Goal: Share content: Share content

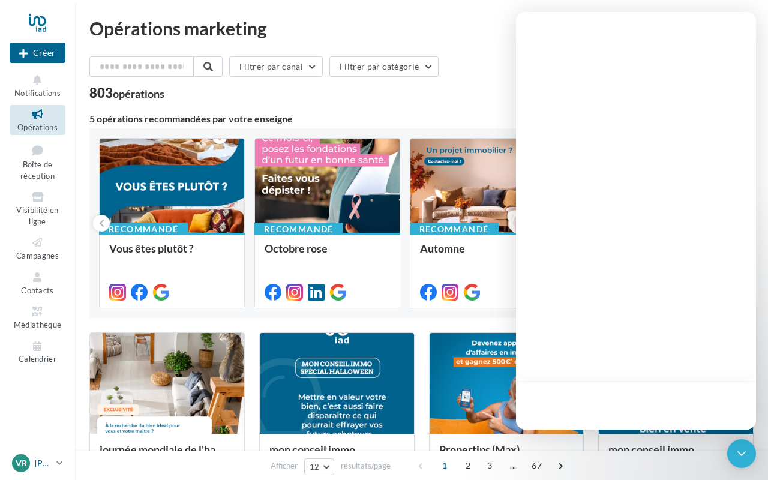
click at [58, 464] on icon at bounding box center [59, 463] width 7 height 10
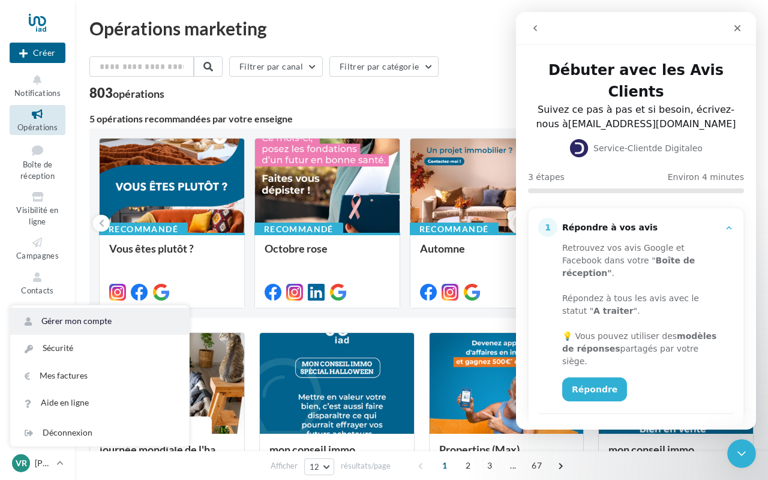
click at [79, 320] on link "Gérer mon compte" at bounding box center [99, 321] width 179 height 27
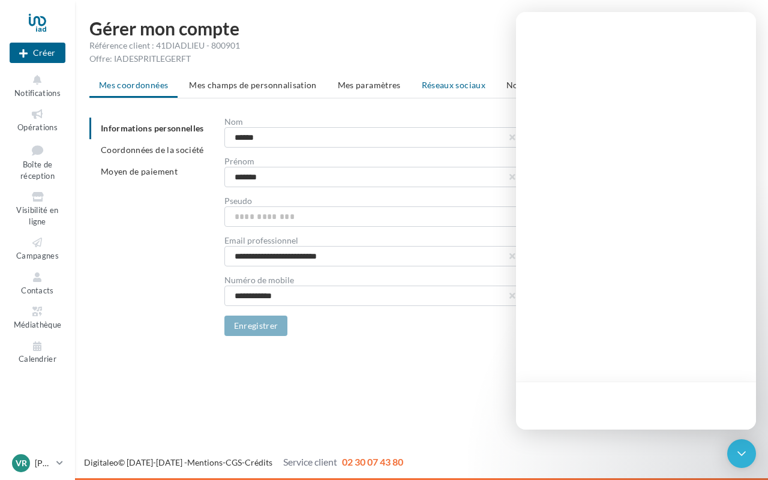
click at [466, 85] on span "Réseaux sociaux" at bounding box center [454, 85] width 64 height 10
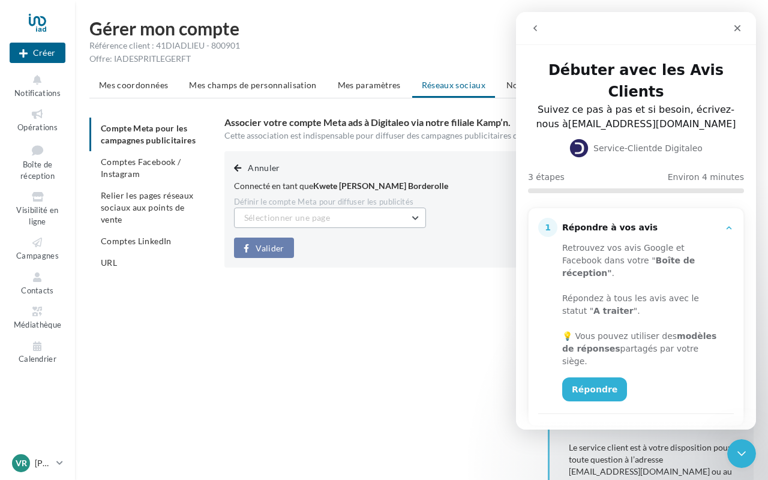
click at [412, 215] on button "Sélectionner une page" at bounding box center [330, 218] width 192 height 20
click at [279, 306] on div "Annuler Connecté en tant que Kwete Immo Masson Borderolle Définir le compte Met…" at bounding box center [493, 342] width 539 height 382
click at [239, 169] on span "button" at bounding box center [237, 168] width 7 height 8
click at [736, 28] on icon "Fermer" at bounding box center [738, 28] width 10 height 10
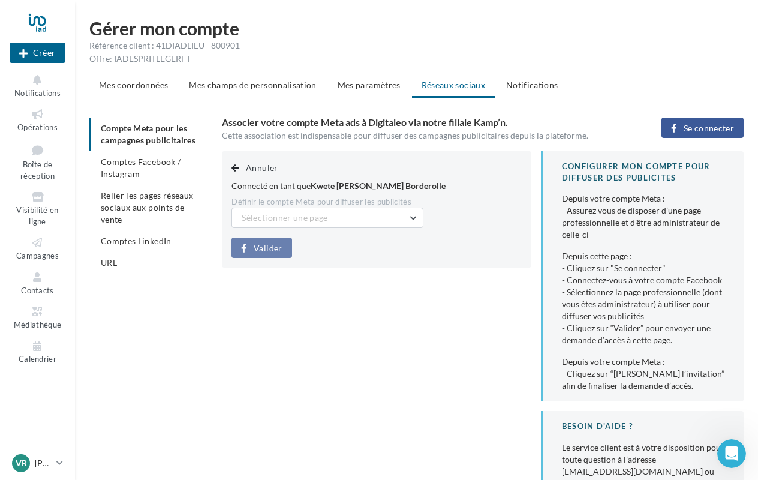
click at [153, 139] on ul "Compte Meta pour les campagnes publicitaires Comptes Facebook / Instagram Relie…" at bounding box center [150, 196] width 123 height 156
click at [149, 161] on span "Comptes Facebook / Instagram" at bounding box center [141, 168] width 80 height 22
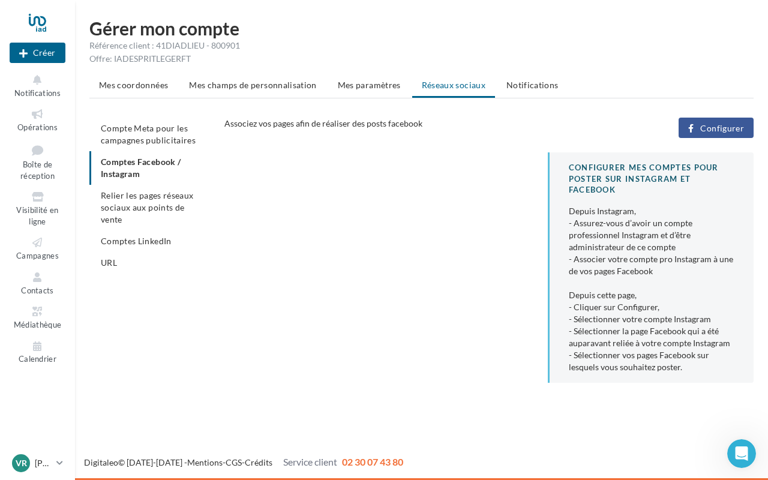
click at [149, 161] on ul "Compte Meta pour les campagnes publicitaires Comptes Facebook / Instagram Relie…" at bounding box center [151, 196] width 125 height 156
click at [148, 129] on span "Compte Meta pour les campagnes publicitaires" at bounding box center [148, 134] width 95 height 22
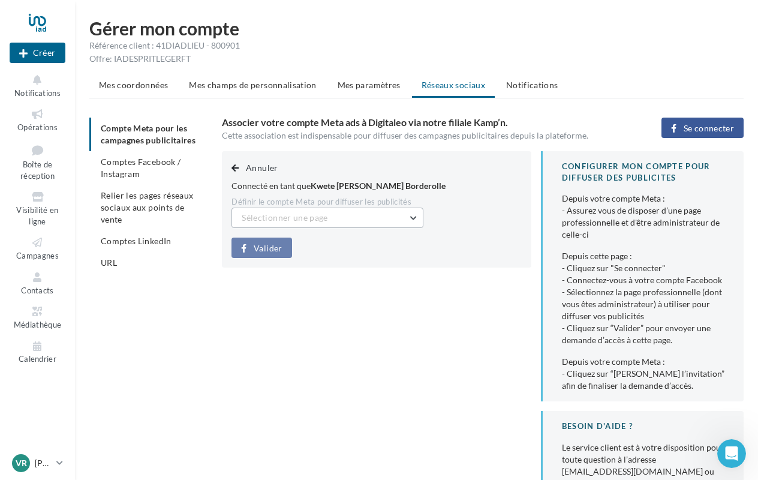
click at [391, 215] on button "Sélectionner une page" at bounding box center [328, 218] width 192 height 20
click at [377, 242] on div "Annuler Connecté en tant que Kwete Immo Masson Borderolle Définir le compte Met…" at bounding box center [376, 209] width 309 height 116
click at [352, 222] on button "Sélectionner une page" at bounding box center [328, 218] width 192 height 20
click at [345, 246] on div "Annuler Connecté en tant que Kwete Immo Masson Borderolle Définir le compte Met…" at bounding box center [376, 209] width 309 height 116
click at [701, 127] on span "Se connecter" at bounding box center [709, 129] width 50 height 10
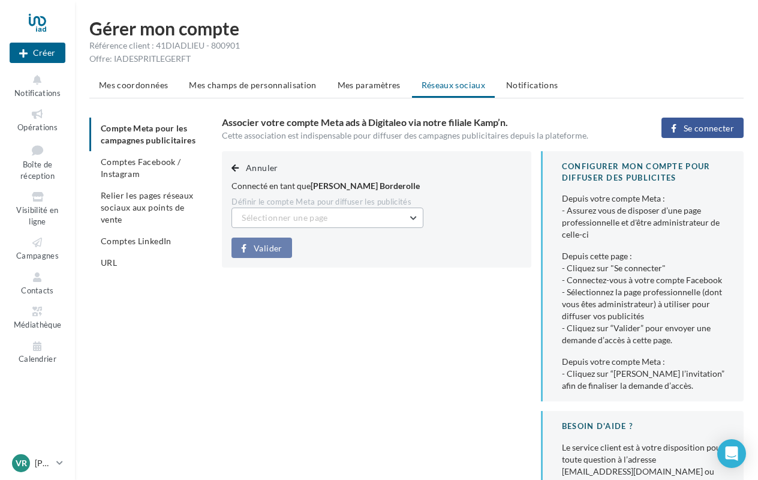
click at [385, 219] on button "Sélectionner une page" at bounding box center [328, 218] width 192 height 20
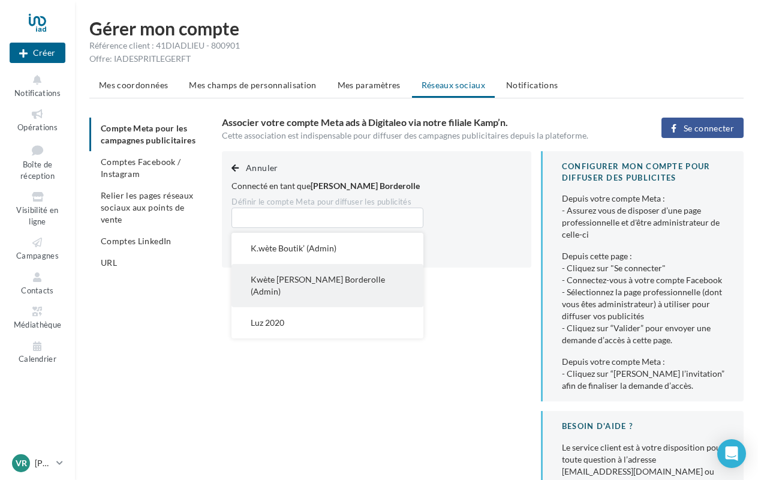
click at [364, 272] on div "Annuler Connecté en tant que Valérie Kkuete Borderolle Définir le compte Meta p…" at bounding box center [488, 342] width 532 height 382
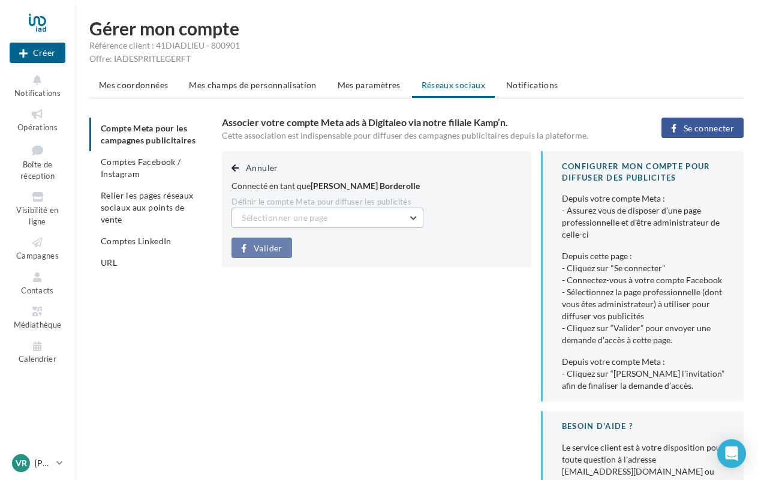
click at [408, 215] on button "Sélectionner une page" at bounding box center [328, 218] width 192 height 20
click at [359, 278] on div "Annuler Connecté en tant que Valérie Kkuete Borderolle Définir le compte Meta p…" at bounding box center [488, 342] width 532 height 382
click at [413, 217] on button "Sélectionner une page" at bounding box center [328, 218] width 192 height 20
click at [307, 249] on div "Annuler Connecté en tant que Valérie Kkuete Borderolle Définir le compte Meta p…" at bounding box center [376, 209] width 309 height 116
click at [418, 212] on button "Sélectionner une page" at bounding box center [328, 218] width 192 height 20
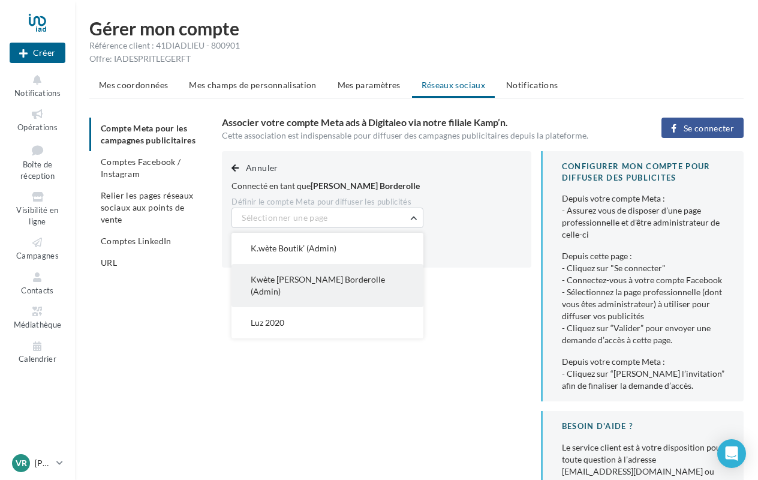
click at [342, 285] on div "Annuler Connecté en tant que Valérie Kkuete Borderolle Définir le compte Meta p…" at bounding box center [488, 342] width 532 height 382
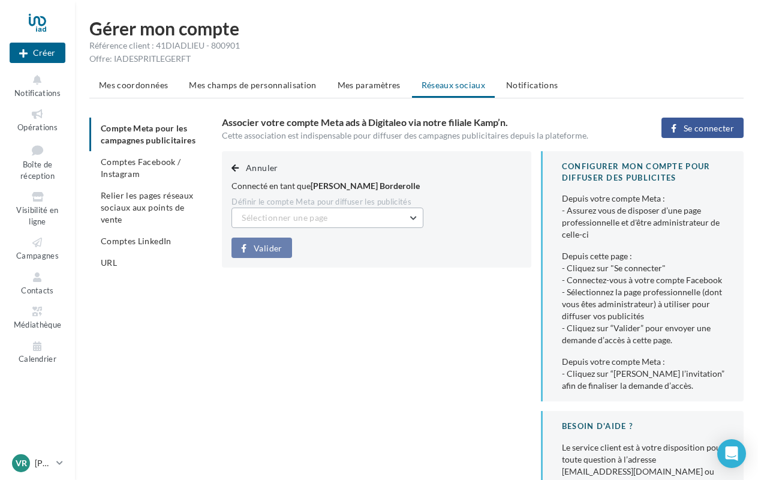
click at [360, 220] on button "Sélectionner une page" at bounding box center [328, 218] width 192 height 20
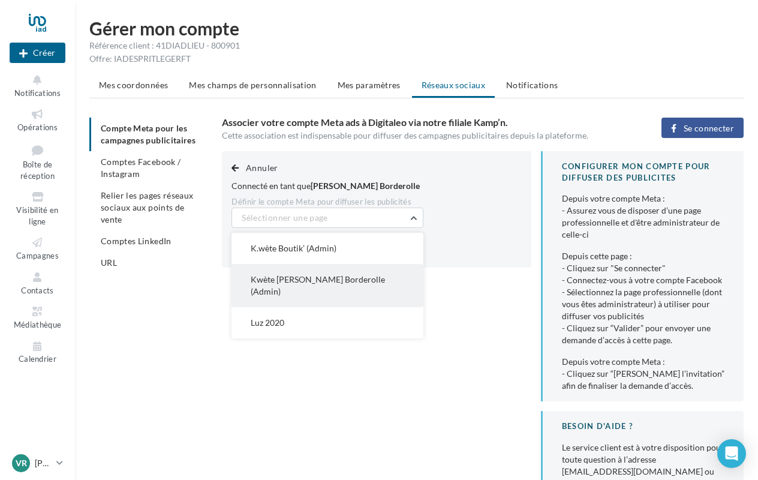
click at [337, 275] on div "Annuler Connecté en tant que Valérie Kkuete Borderolle Définir le compte Meta p…" at bounding box center [488, 342] width 532 height 382
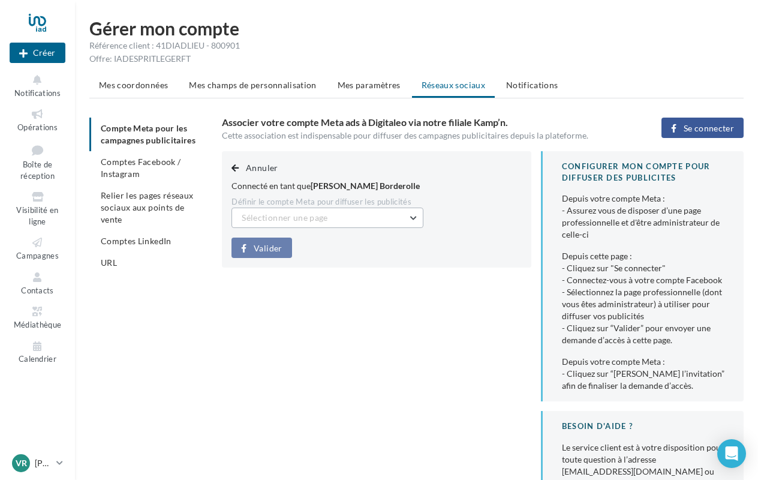
click at [416, 216] on button "Sélectionner une page" at bounding box center [328, 218] width 192 height 20
click at [352, 238] on div "Annuler Connecté en tant que Valérie Kkuete Borderolle Définir le compte Meta p…" at bounding box center [376, 209] width 309 height 116
click at [411, 220] on button "Sélectionner une page" at bounding box center [328, 218] width 192 height 20
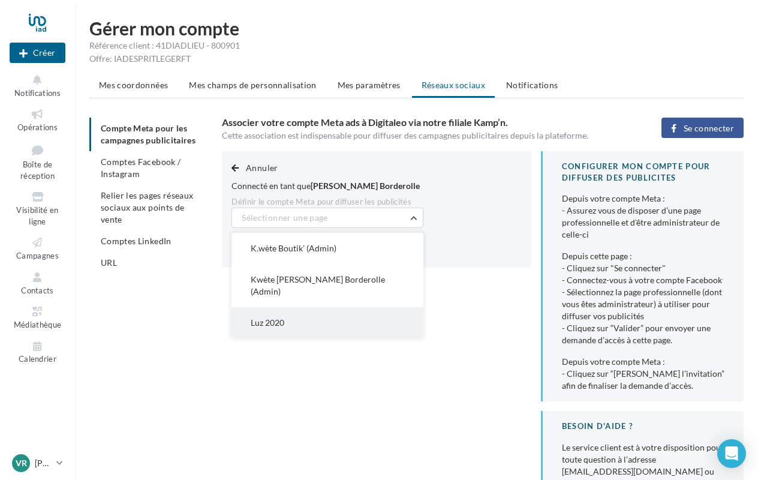
click at [287, 311] on div "Annuler Connecté en tant que Valérie Kkuete Borderolle Définir le compte Meta p…" at bounding box center [488, 342] width 532 height 382
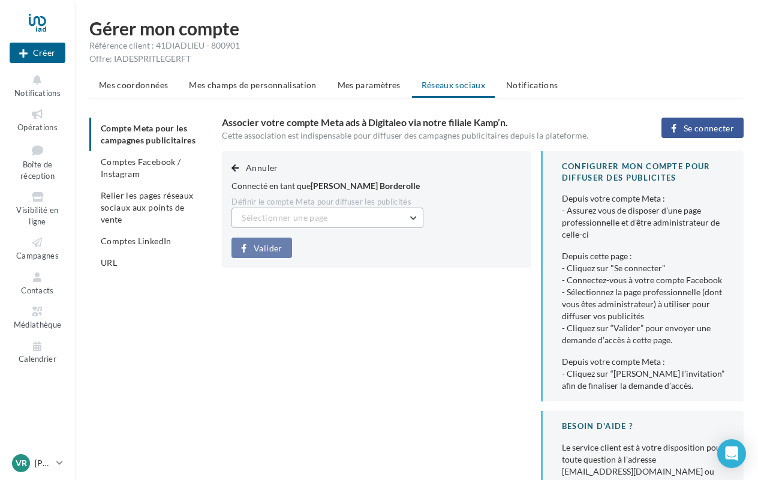
click at [407, 223] on button "Sélectionner une page" at bounding box center [328, 218] width 192 height 20
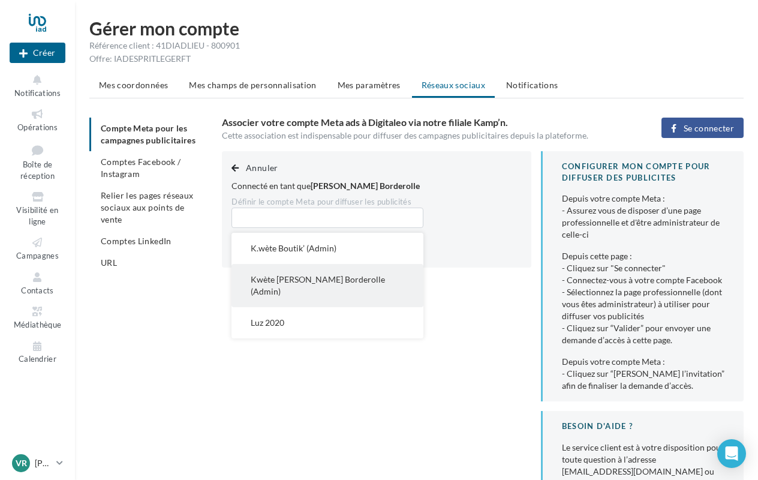
click at [344, 278] on div "Annuler Connecté en tant que Valérie Kkuete Borderolle Définir le compte Meta p…" at bounding box center [488, 342] width 532 height 382
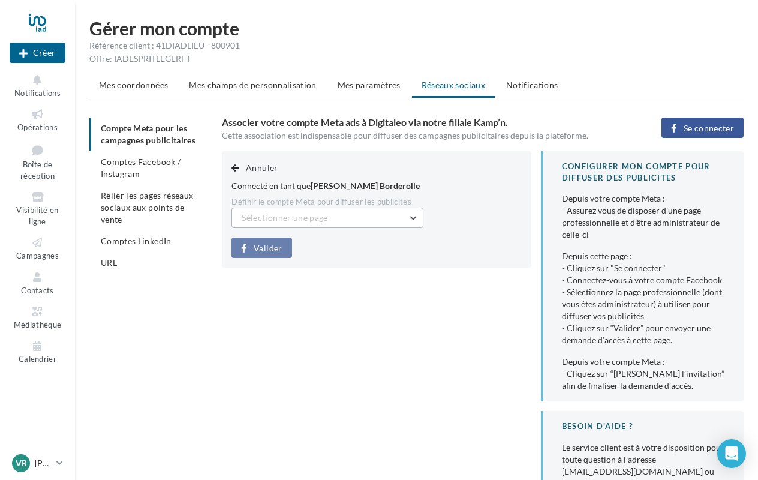
click at [339, 210] on button "Sélectionner une page" at bounding box center [328, 218] width 192 height 20
click at [274, 305] on div "Annuler Connecté en tant que Valérie Kkuete Borderolle Définir le compte Meta p…" at bounding box center [488, 342] width 532 height 382
click at [253, 167] on span "Annuler" at bounding box center [262, 168] width 32 height 10
click at [143, 167] on li "Comptes Facebook / Instagram" at bounding box center [150, 168] width 123 height 34
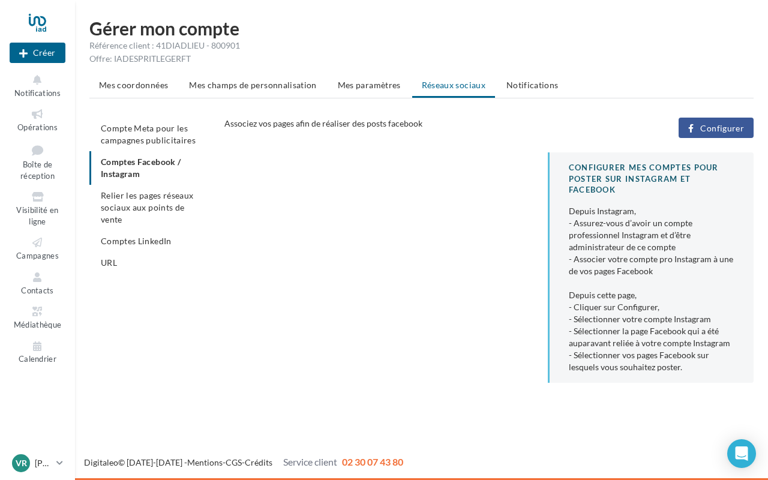
click at [722, 128] on span "Configurer" at bounding box center [722, 129] width 44 height 10
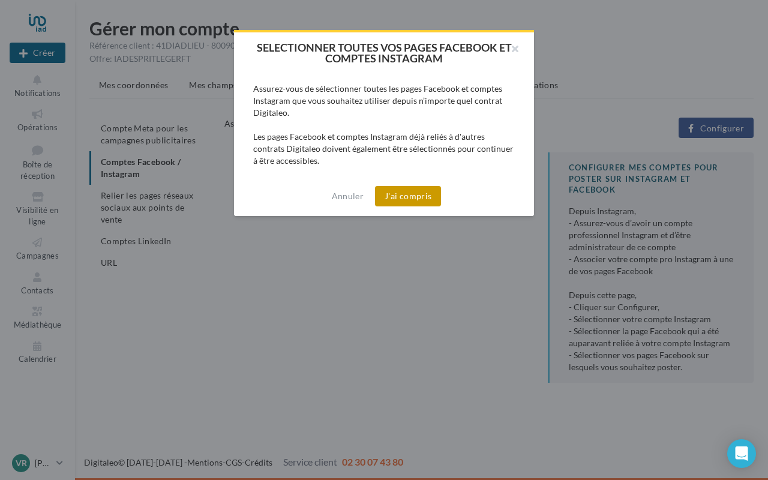
click at [415, 194] on button "J'ai compris" at bounding box center [408, 196] width 66 height 20
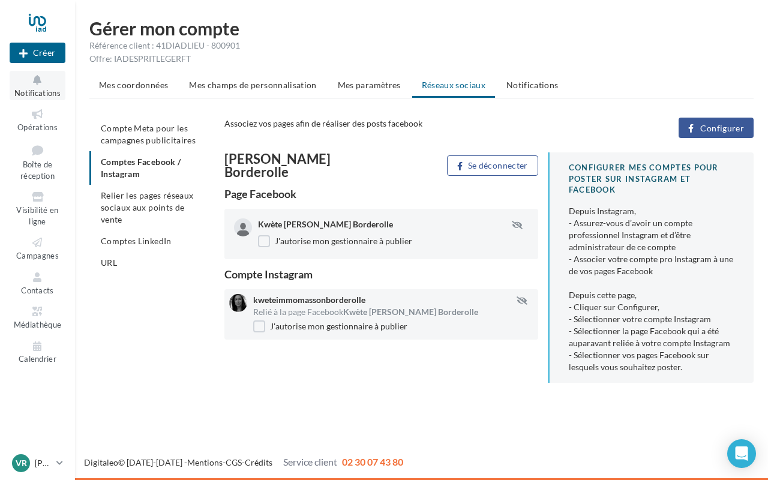
click at [34, 84] on icon at bounding box center [37, 80] width 49 height 14
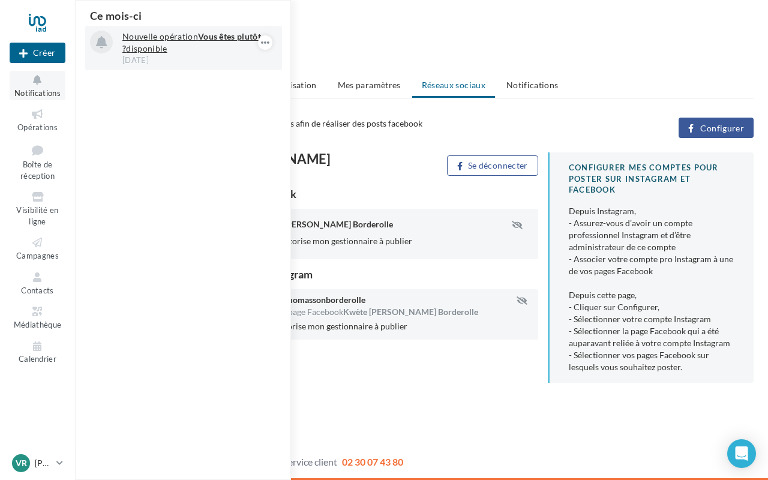
click at [167, 50] on p "Nouvelle opération Vous êtes plutôt ? disponible" at bounding box center [191, 43] width 139 height 24
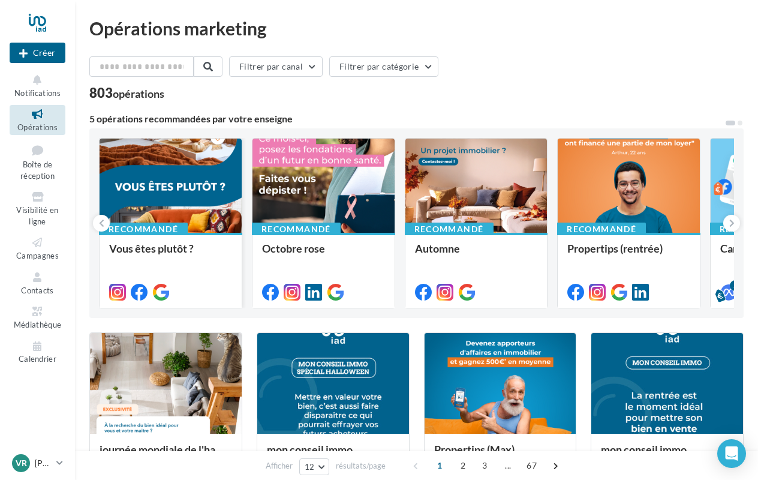
click at [184, 202] on div at bounding box center [171, 186] width 142 height 95
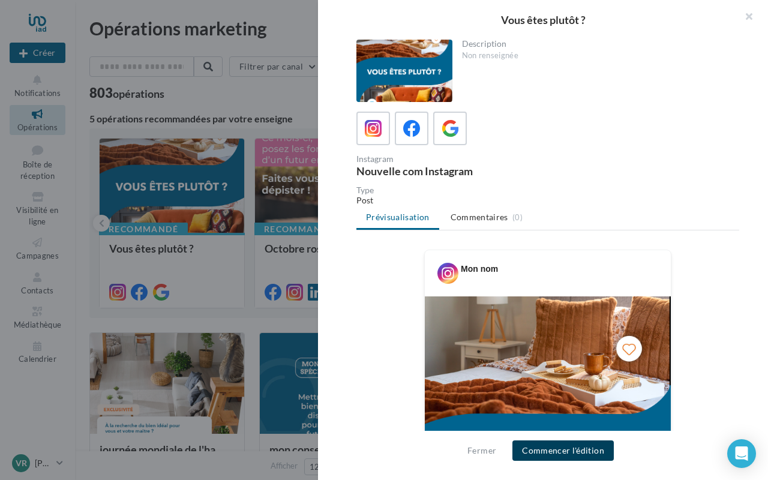
click at [559, 452] on button "Commencer l'édition" at bounding box center [562, 450] width 101 height 20
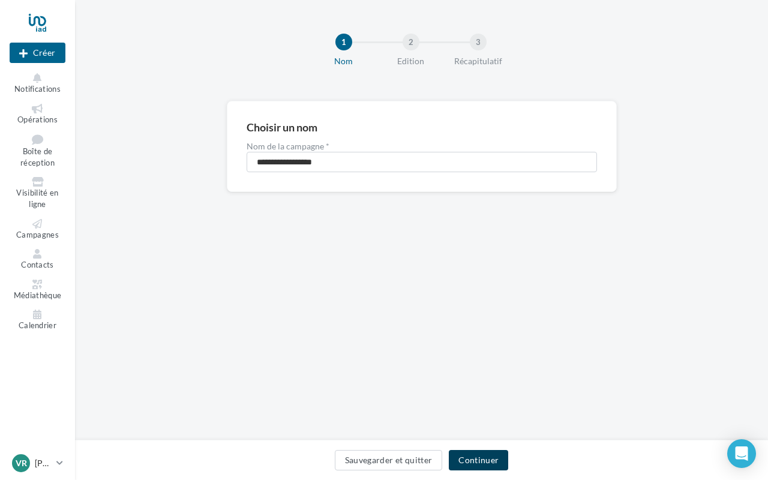
click at [489, 463] on button "Continuer" at bounding box center [478, 460] width 59 height 20
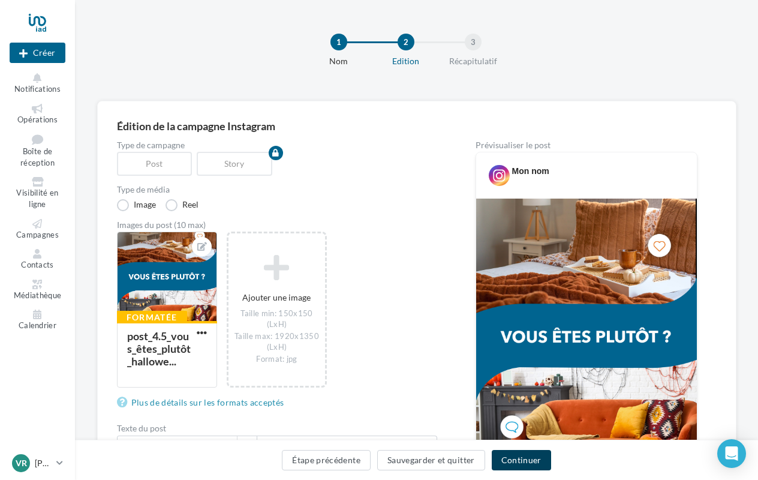
click at [524, 461] on button "Continuer" at bounding box center [521, 460] width 59 height 20
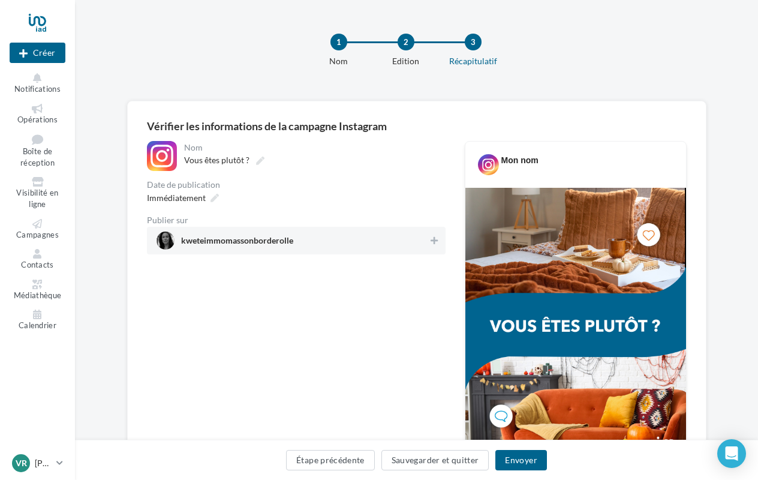
click at [524, 461] on button "Envoyer" at bounding box center [521, 460] width 51 height 20
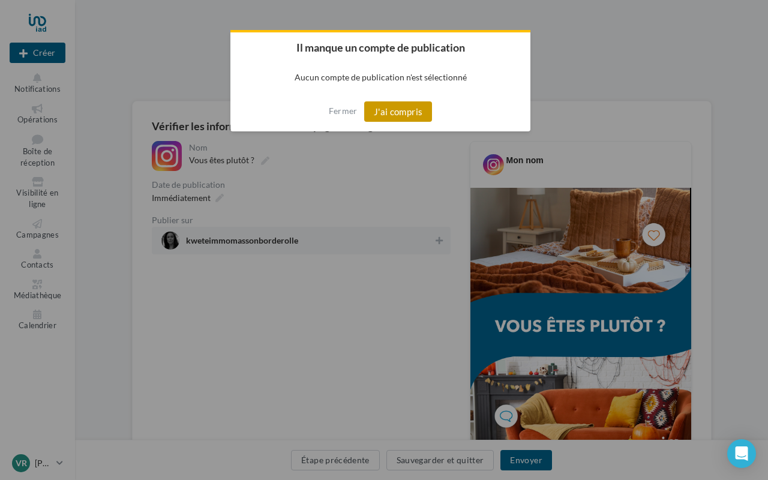
click at [413, 110] on button "J'ai compris" at bounding box center [398, 111] width 68 height 20
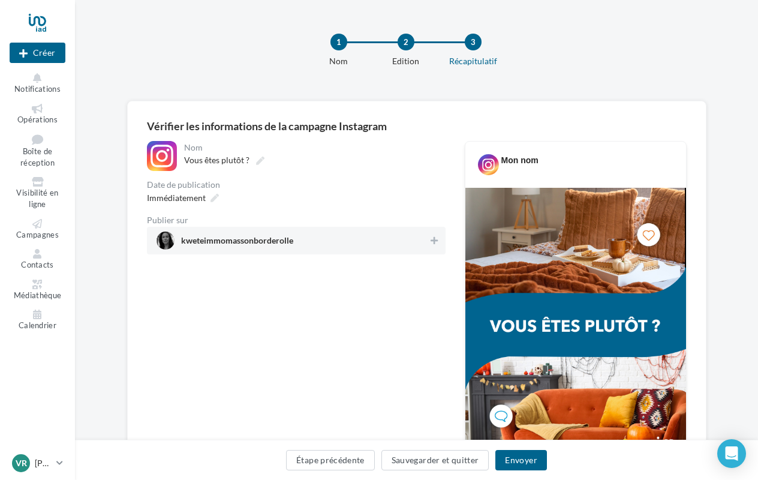
click at [336, 235] on span "kweteimmomassonborderolle" at bounding box center [293, 241] width 272 height 18
click at [272, 243] on span "kweteimmomassonborderolle" at bounding box center [237, 242] width 112 height 13
click at [519, 461] on button "Envoyer" at bounding box center [521, 460] width 51 height 20
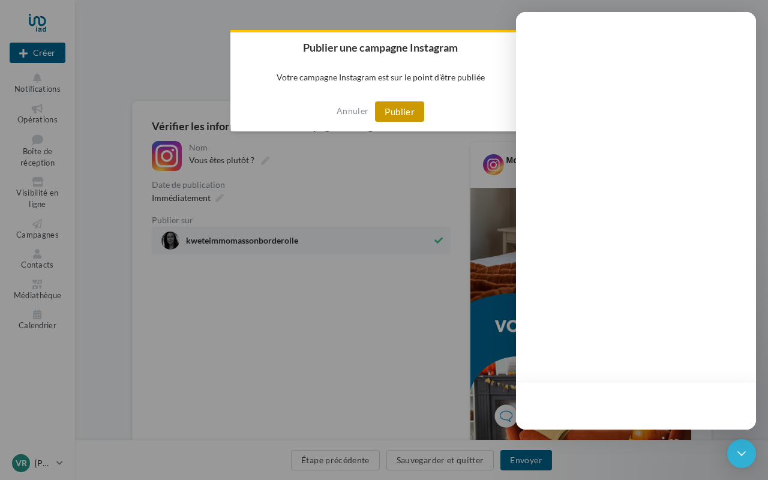
click at [400, 110] on button "Publier" at bounding box center [399, 111] width 49 height 20
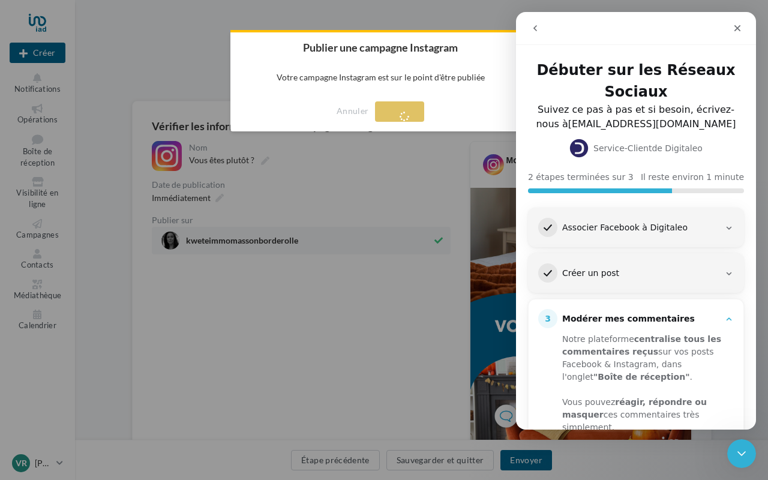
scroll to position [106, 0]
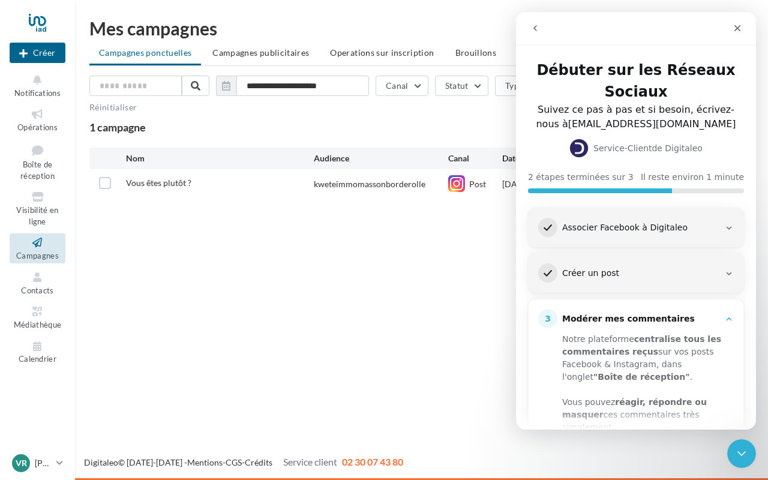
click at [255, 180] on div "Vous êtes plutôt ?" at bounding box center [220, 184] width 188 height 15
click at [737, 28] on icon "Fermer" at bounding box center [737, 28] width 7 height 7
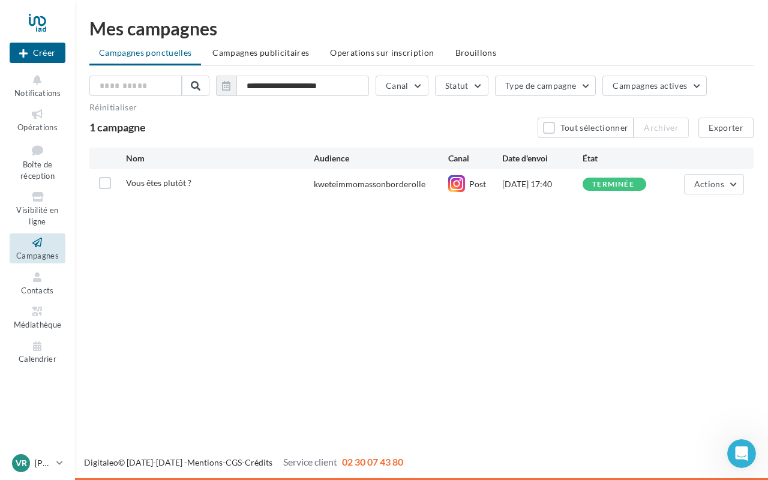
click at [42, 242] on icon at bounding box center [37, 243] width 49 height 14
click at [254, 51] on span "Campagnes publicitaires" at bounding box center [260, 52] width 97 height 10
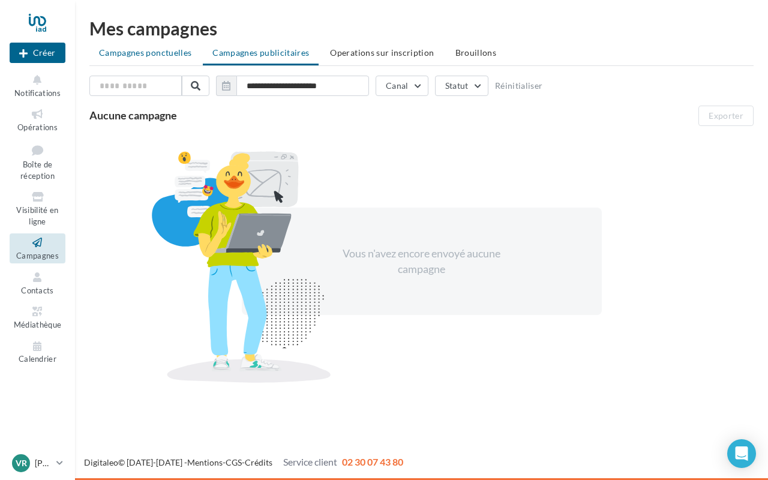
click at [167, 55] on span "Campagnes ponctuelles" at bounding box center [145, 52] width 92 height 10
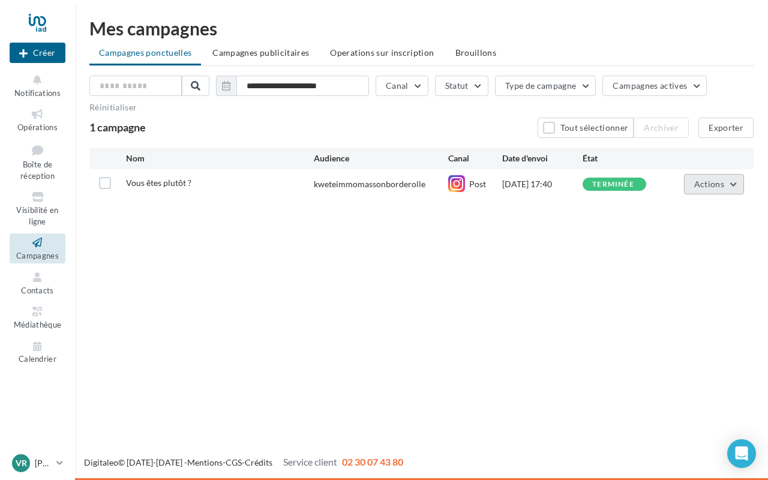
click at [733, 189] on button "Actions" at bounding box center [714, 184] width 60 height 20
click at [36, 305] on icon at bounding box center [37, 312] width 49 height 14
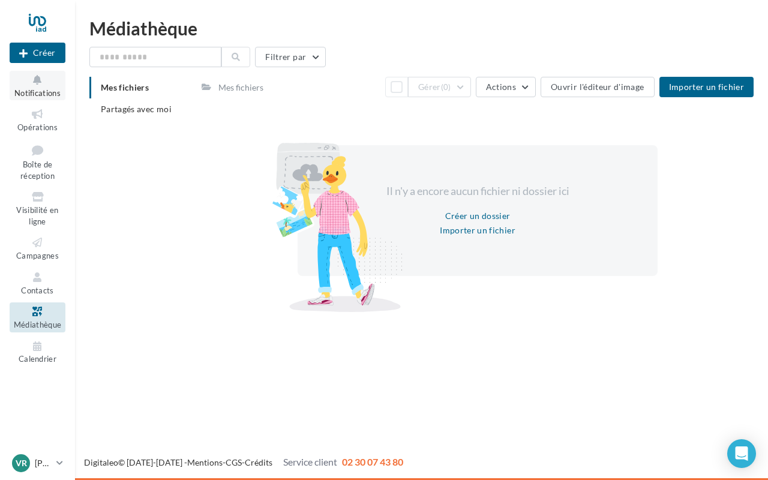
click at [36, 86] on button "Notifications" at bounding box center [38, 85] width 56 height 29
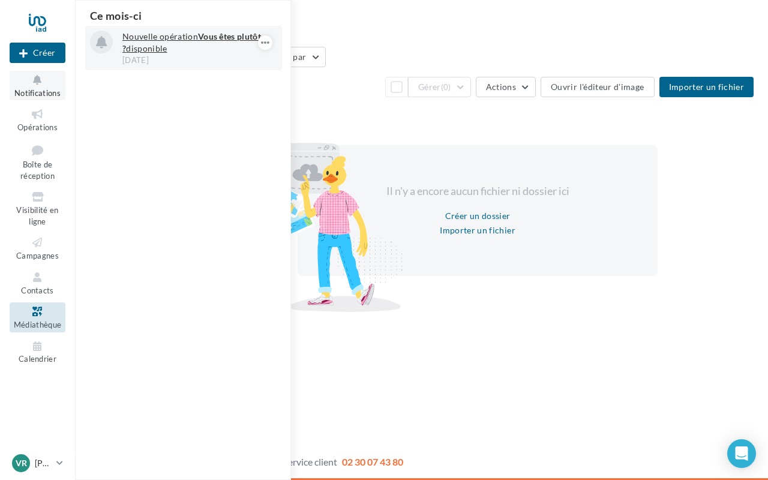
click at [191, 46] on p "Nouvelle opération Vous êtes plutôt ? disponible" at bounding box center [191, 43] width 139 height 24
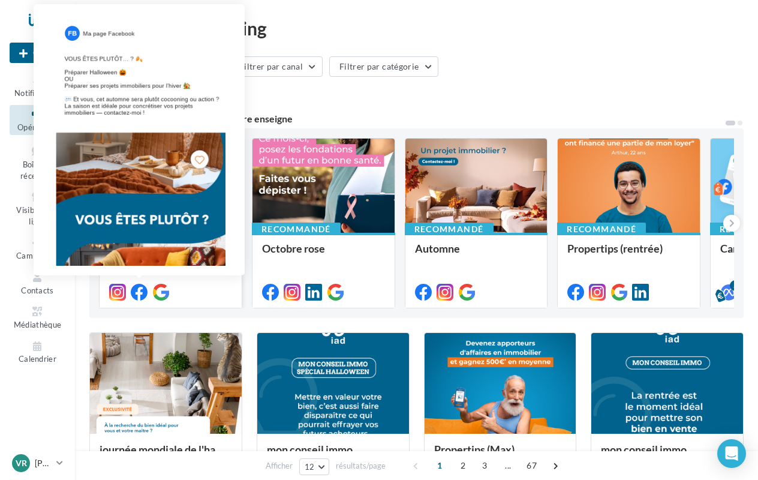
click at [142, 292] on icon at bounding box center [139, 292] width 17 height 17
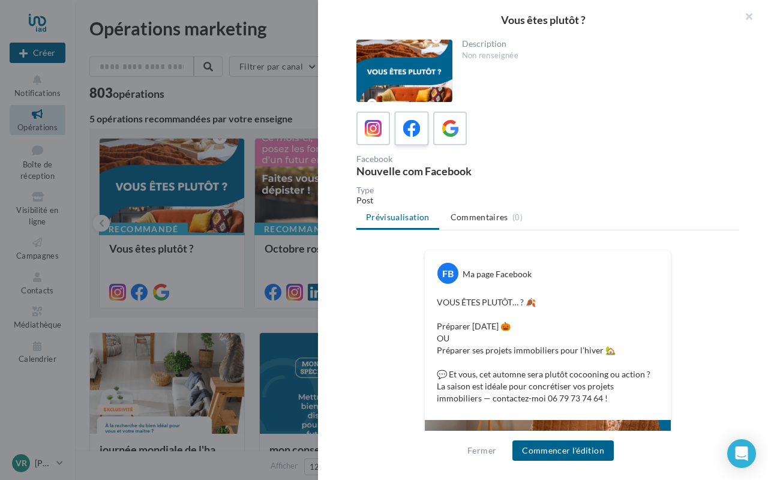
click at [414, 125] on icon at bounding box center [411, 128] width 17 height 17
click at [558, 451] on button "Commencer l'édition" at bounding box center [562, 450] width 101 height 20
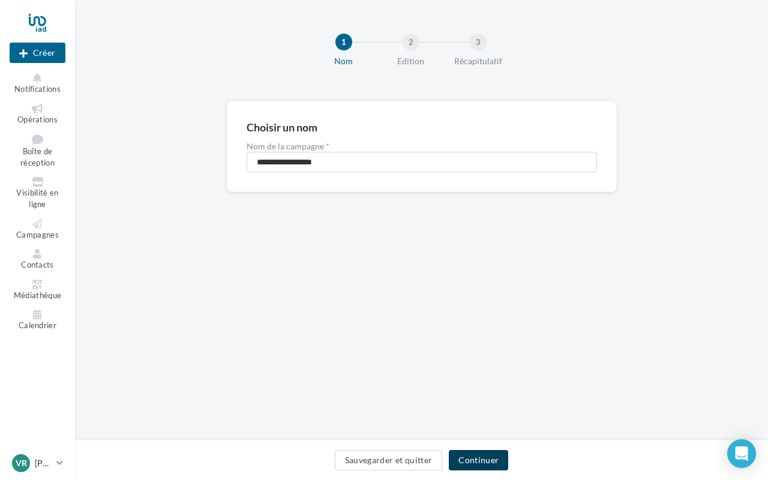
click at [472, 461] on button "Continuer" at bounding box center [478, 460] width 59 height 20
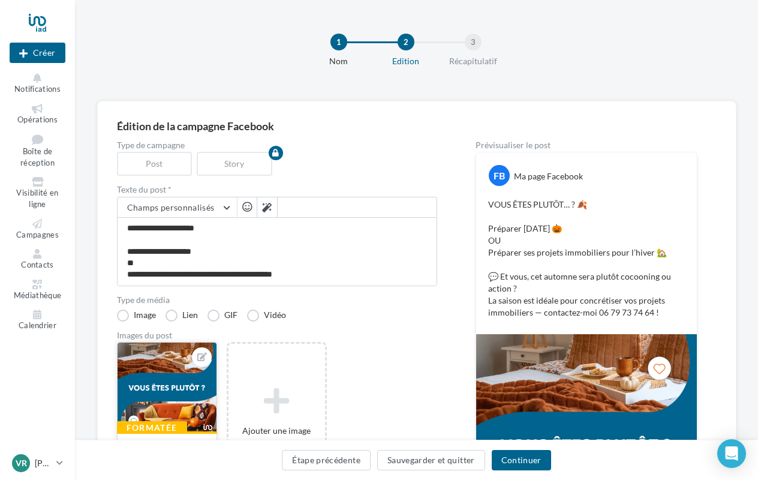
click at [184, 388] on div at bounding box center [167, 388] width 99 height 90
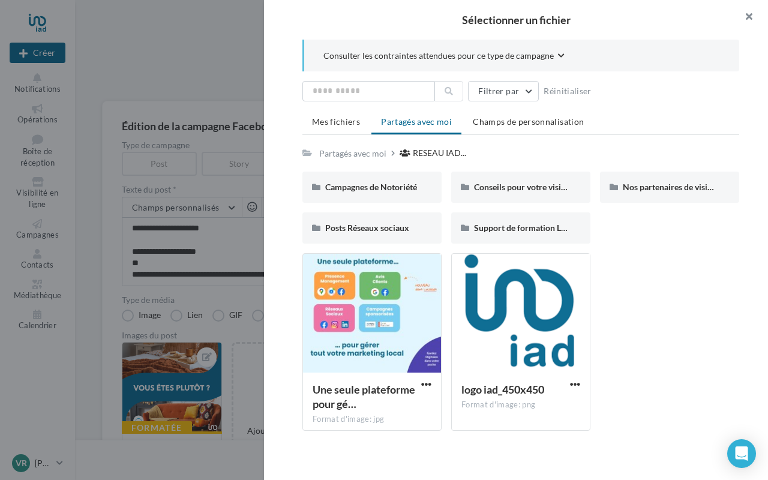
click at [749, 26] on button "button" at bounding box center [744, 18] width 48 height 36
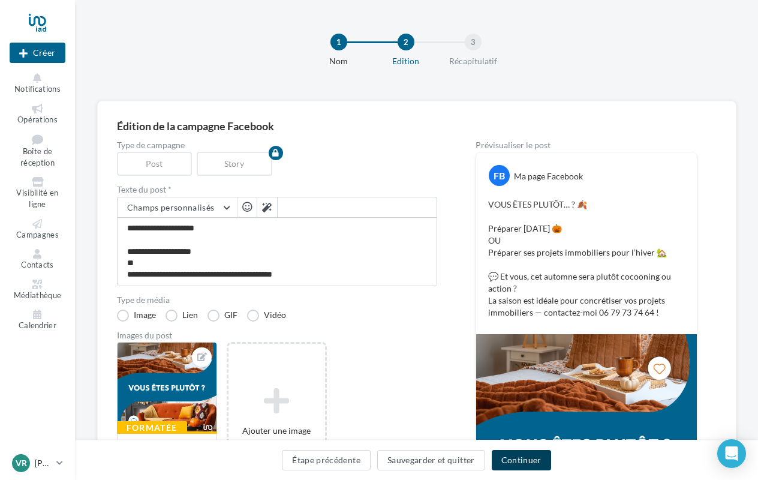
click at [523, 460] on button "Continuer" at bounding box center [521, 460] width 59 height 20
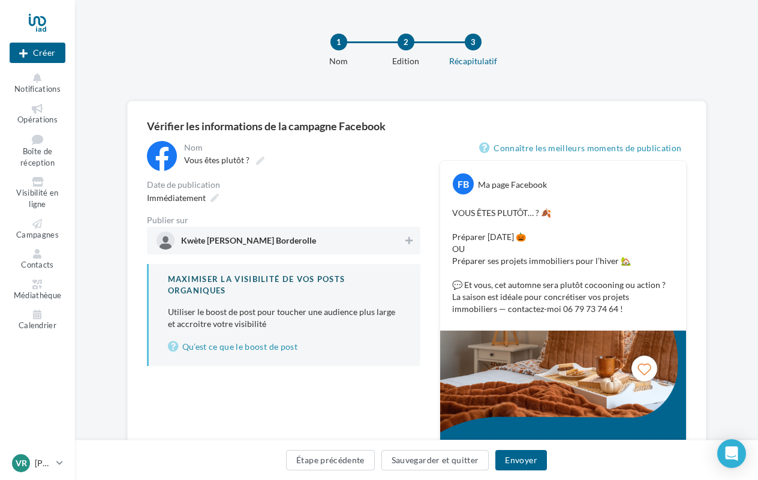
click at [293, 241] on span "Kwète [PERSON_NAME] Borderolle" at bounding box center [248, 242] width 135 height 13
click at [530, 457] on button "Envoyer" at bounding box center [521, 460] width 51 height 20
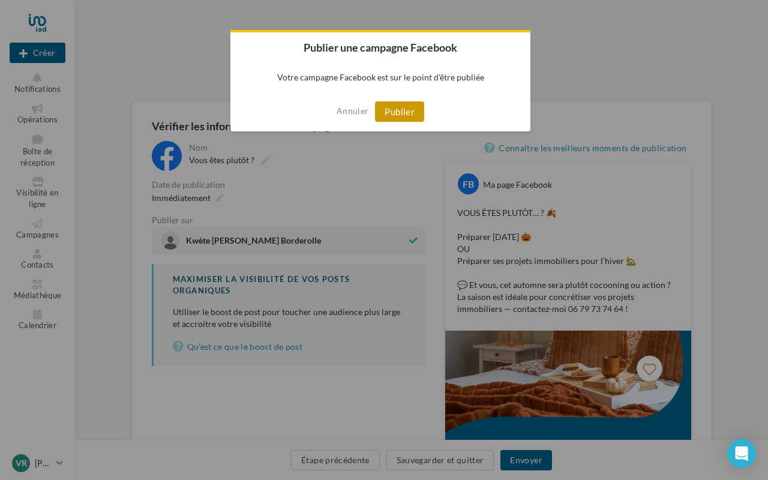
click at [397, 111] on button "Publier" at bounding box center [399, 111] width 49 height 20
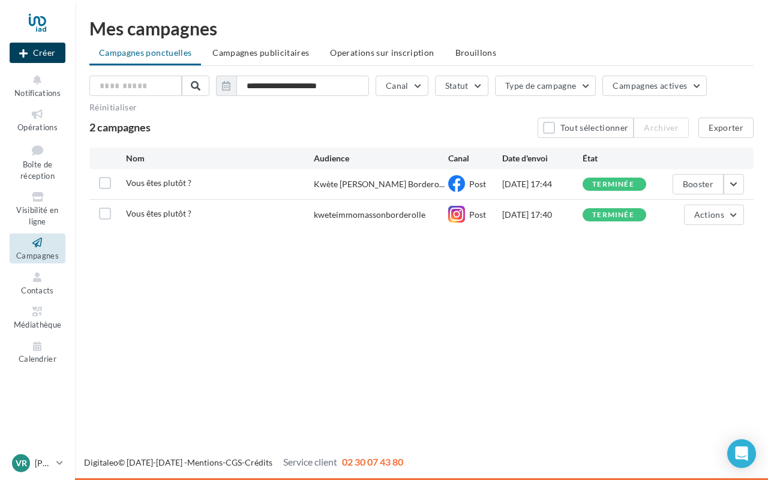
click at [43, 52] on button "Créer" at bounding box center [38, 53] width 56 height 20
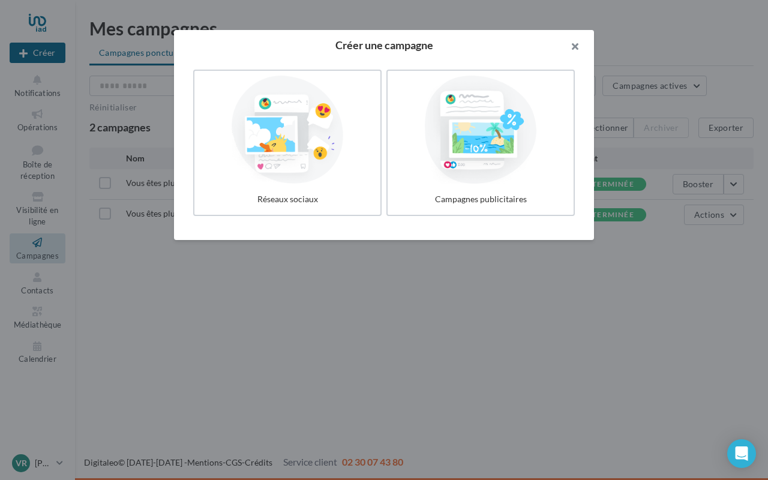
click at [576, 46] on button "button" at bounding box center [570, 48] width 48 height 36
